Goal: Navigation & Orientation: Find specific page/section

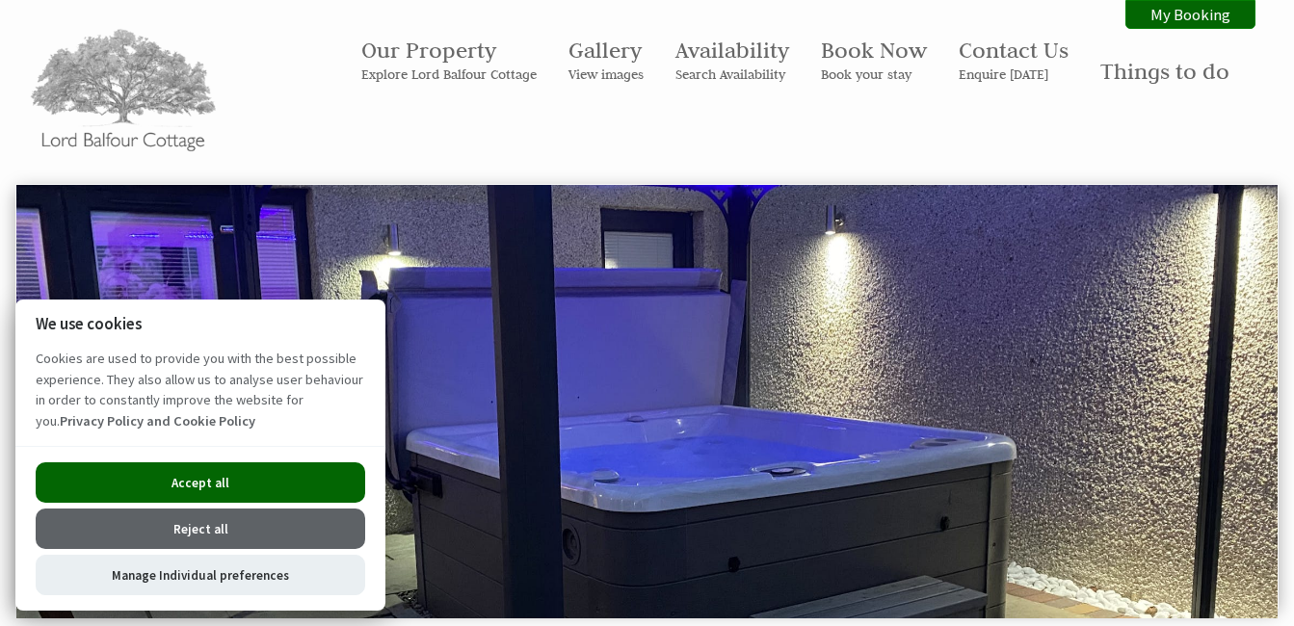
click at [331, 472] on button "Accept all" at bounding box center [200, 482] width 329 height 40
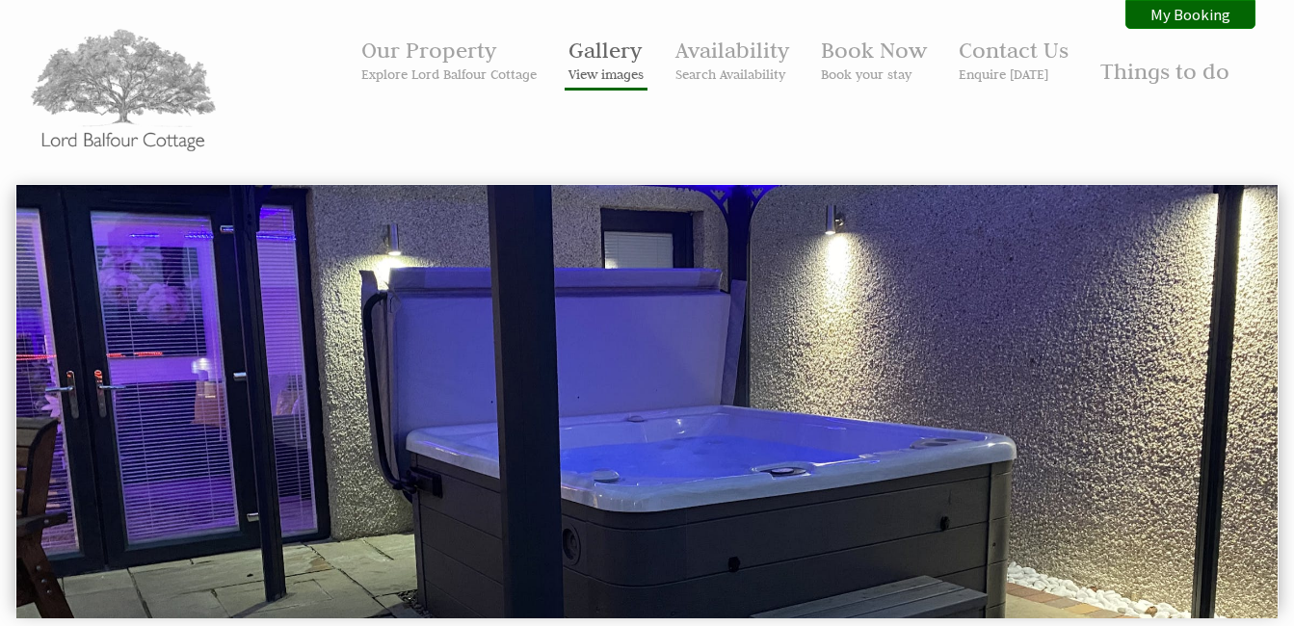
click at [630, 63] on link "Gallery View images" at bounding box center [605, 59] width 75 height 47
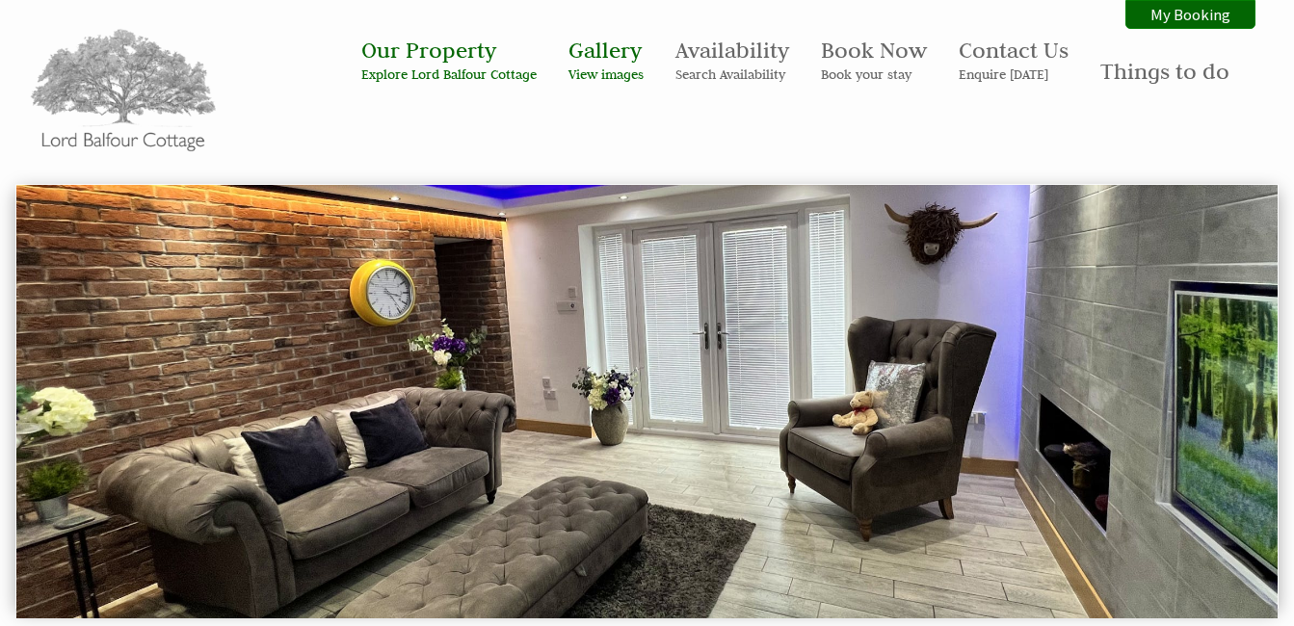
click at [935, 455] on img at bounding box center [646, 401] width 1261 height 432
